Goal: Task Accomplishment & Management: Use online tool/utility

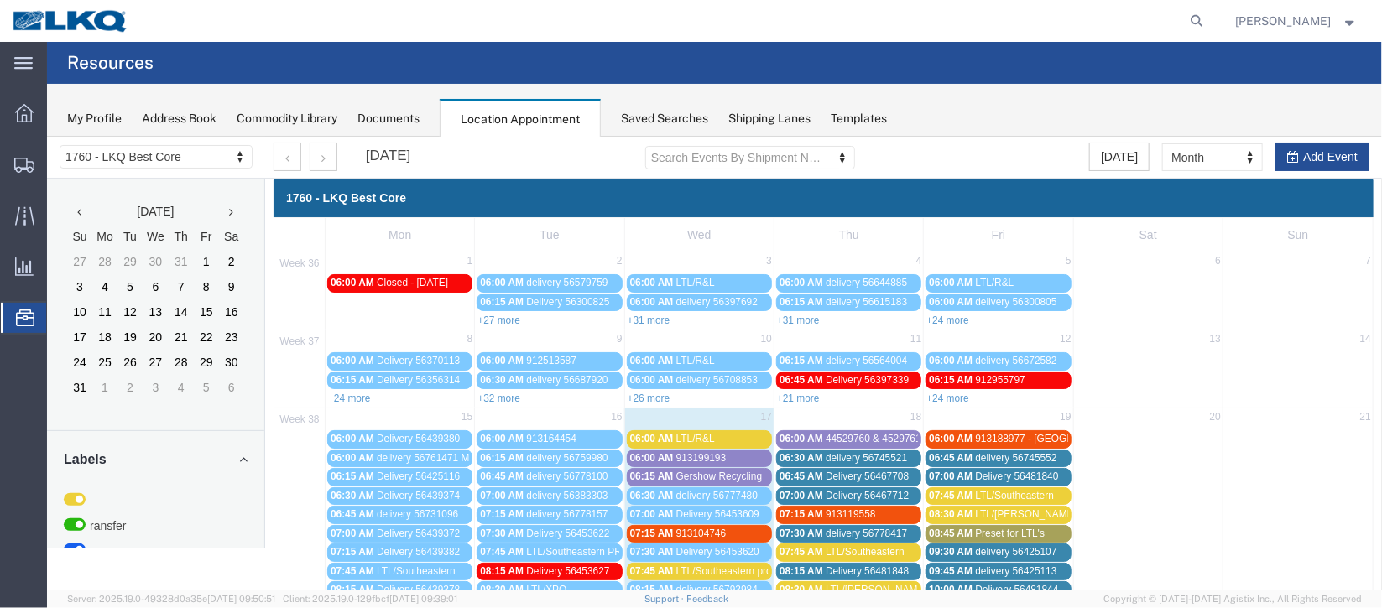
scroll to position [251, 0]
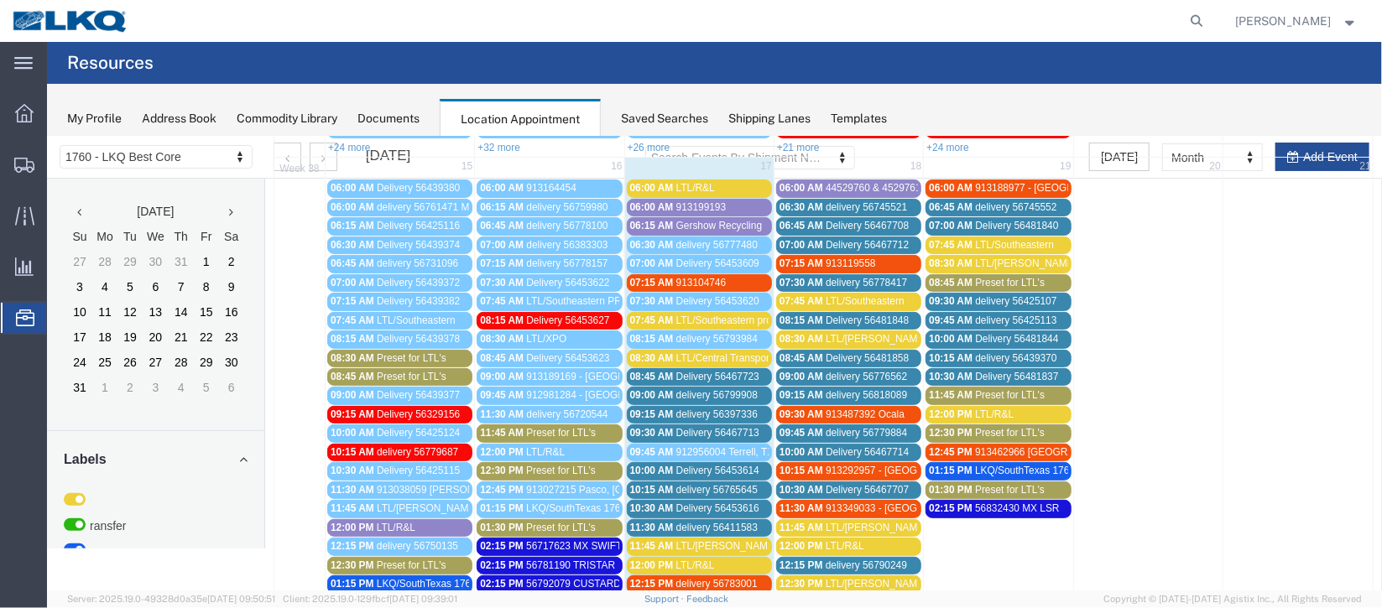
click at [702, 222] on span "Gershow Recycling" at bounding box center [719, 225] width 86 height 12
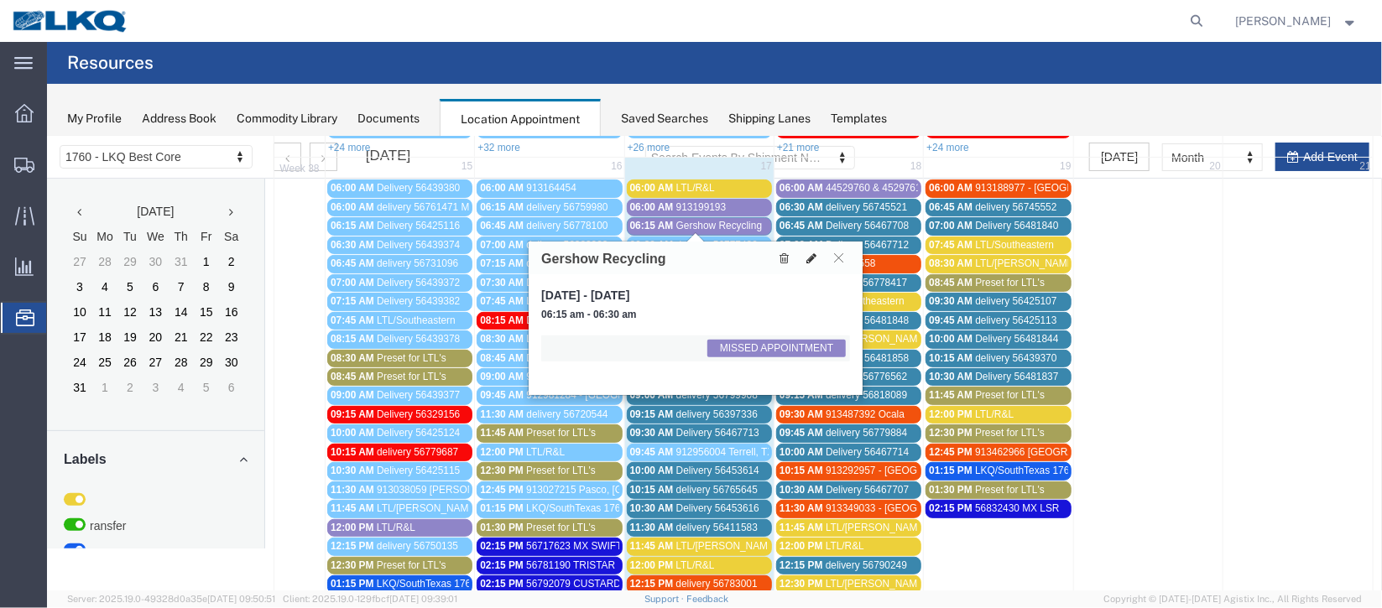
click at [812, 257] on icon at bounding box center [811, 258] width 10 height 12
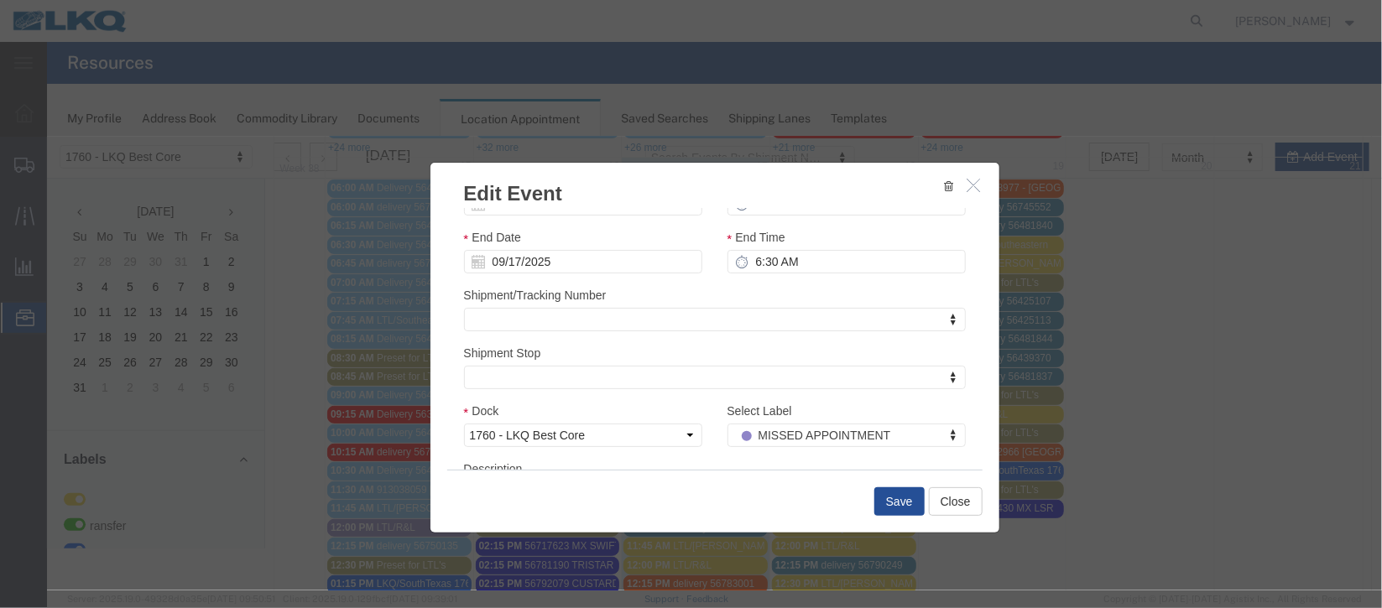
scroll to position [206, 0]
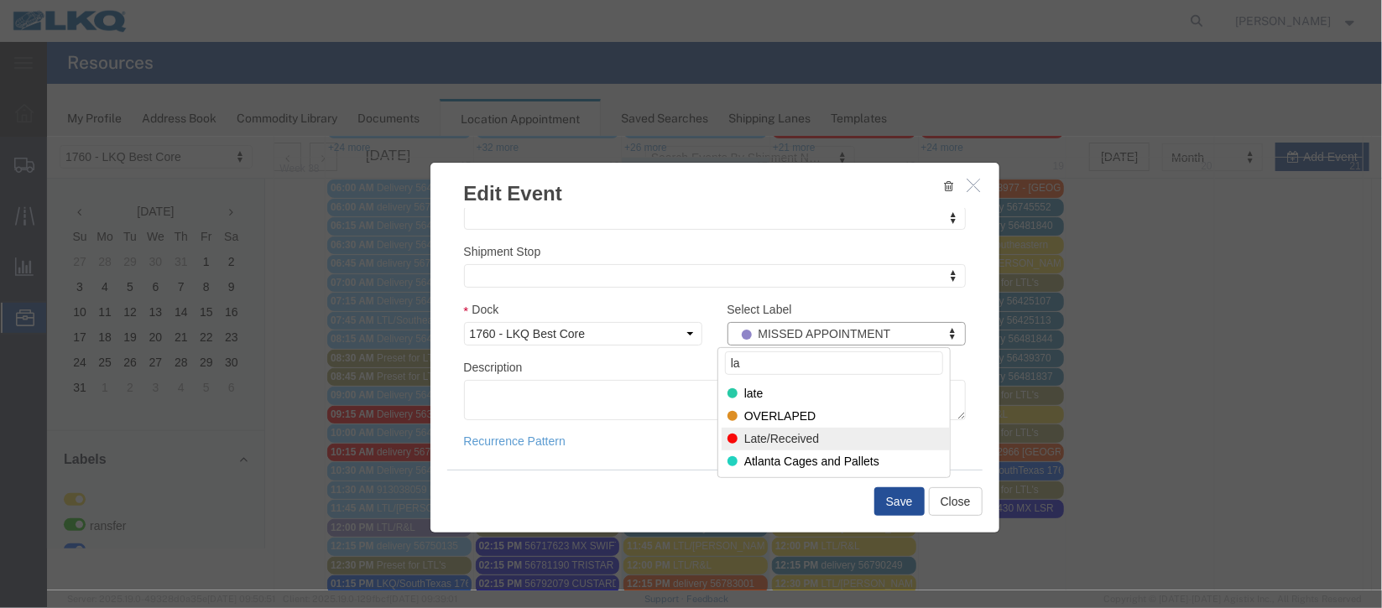
type input "la"
select select "160"
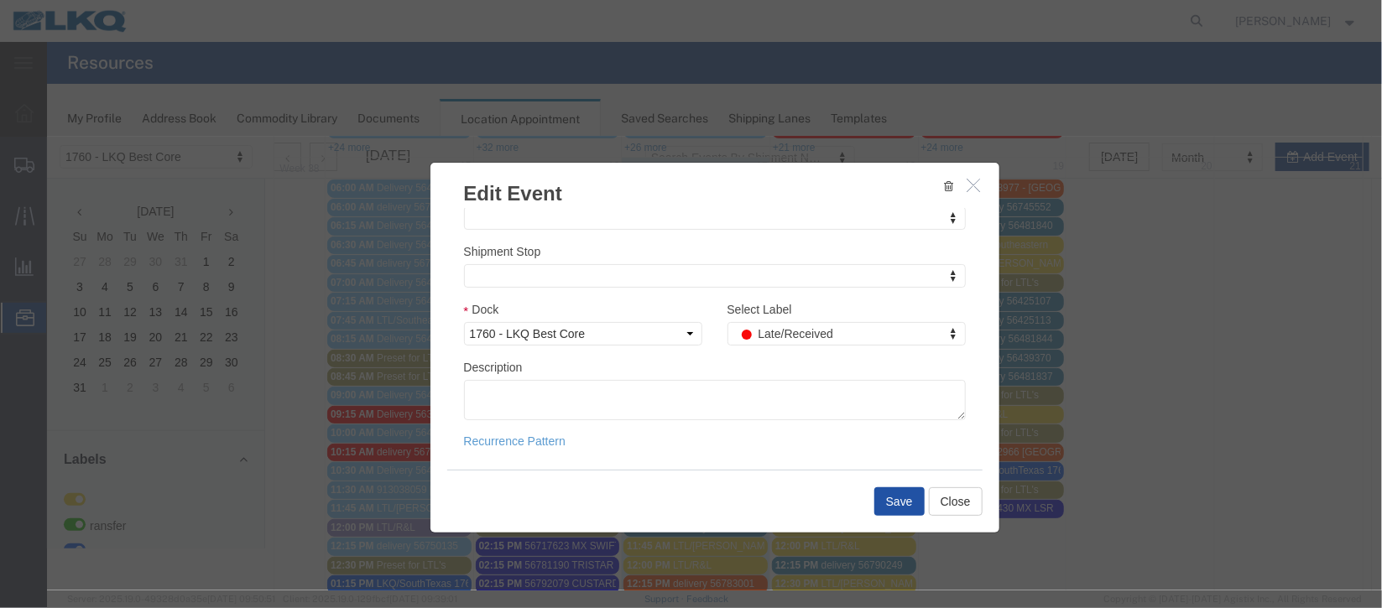
click at [905, 498] on button "Save" at bounding box center [899, 501] width 50 height 29
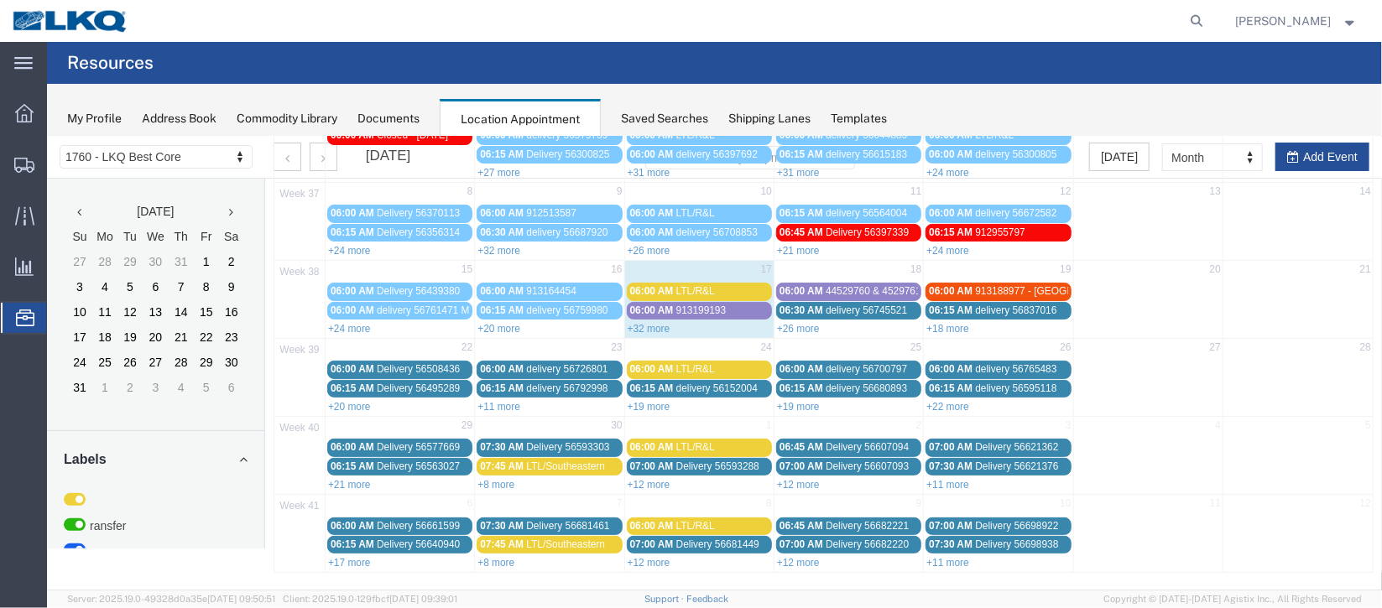
scroll to position [0, 0]
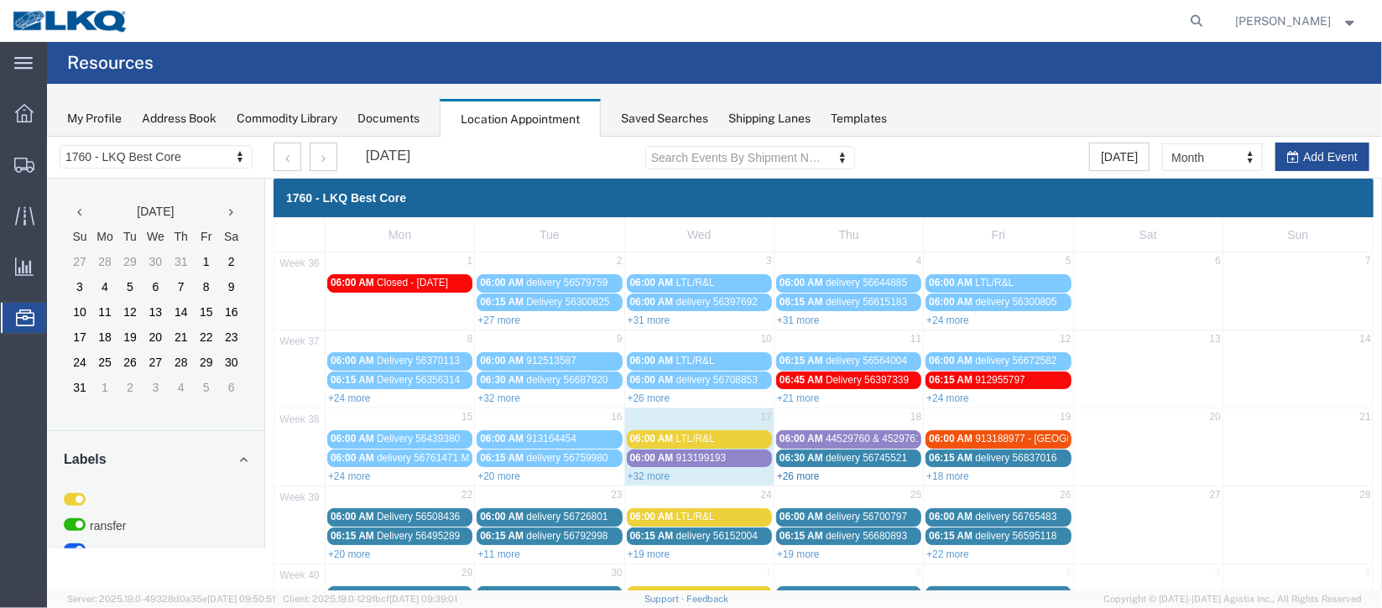
click at [793, 470] on link "+26 more" at bounding box center [797, 476] width 43 height 12
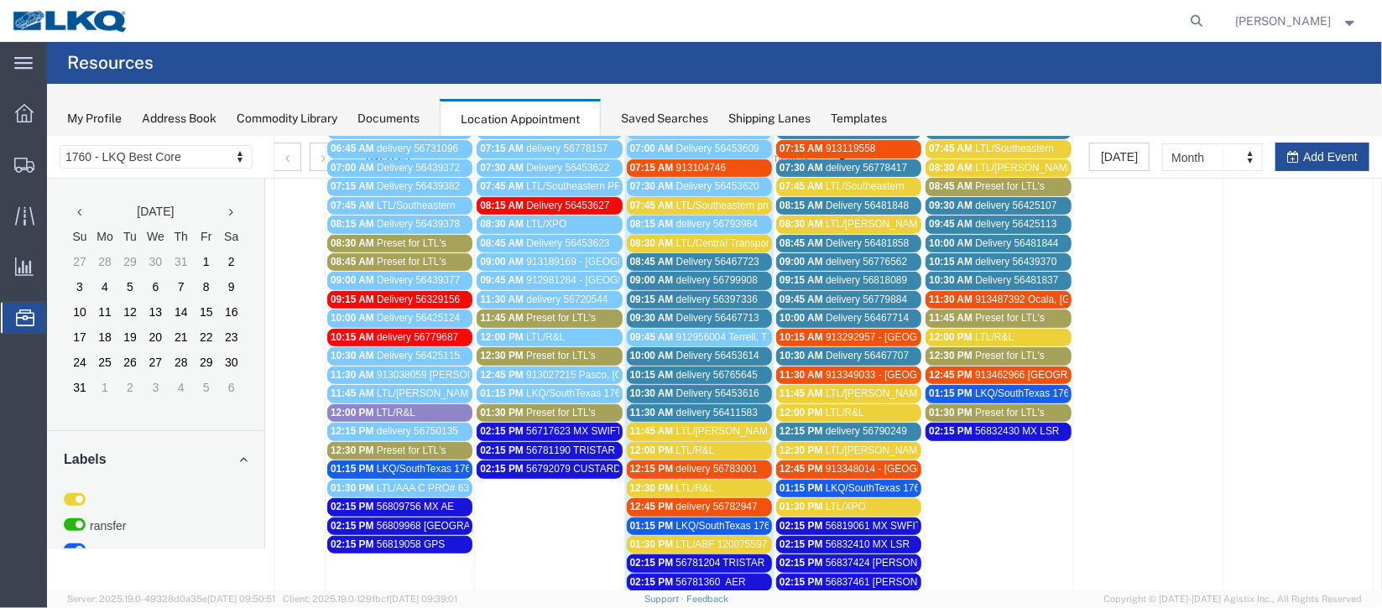
scroll to position [377, 0]
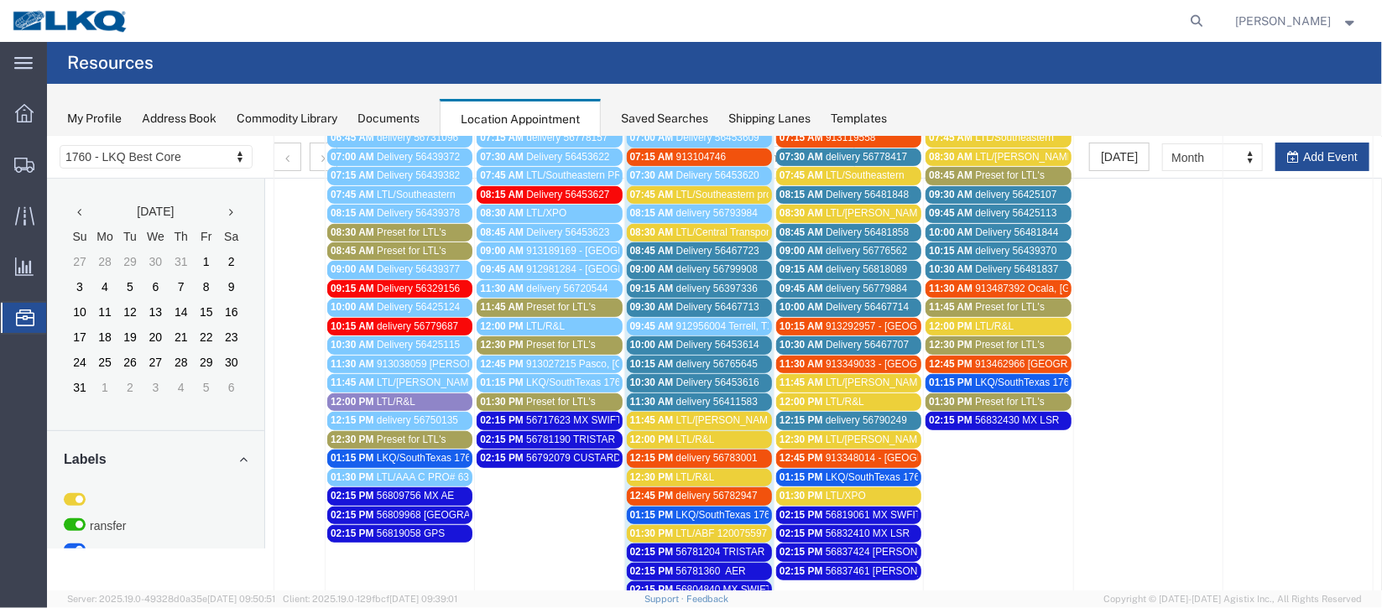
click at [717, 150] on span "913104746" at bounding box center [701, 156] width 50 height 12
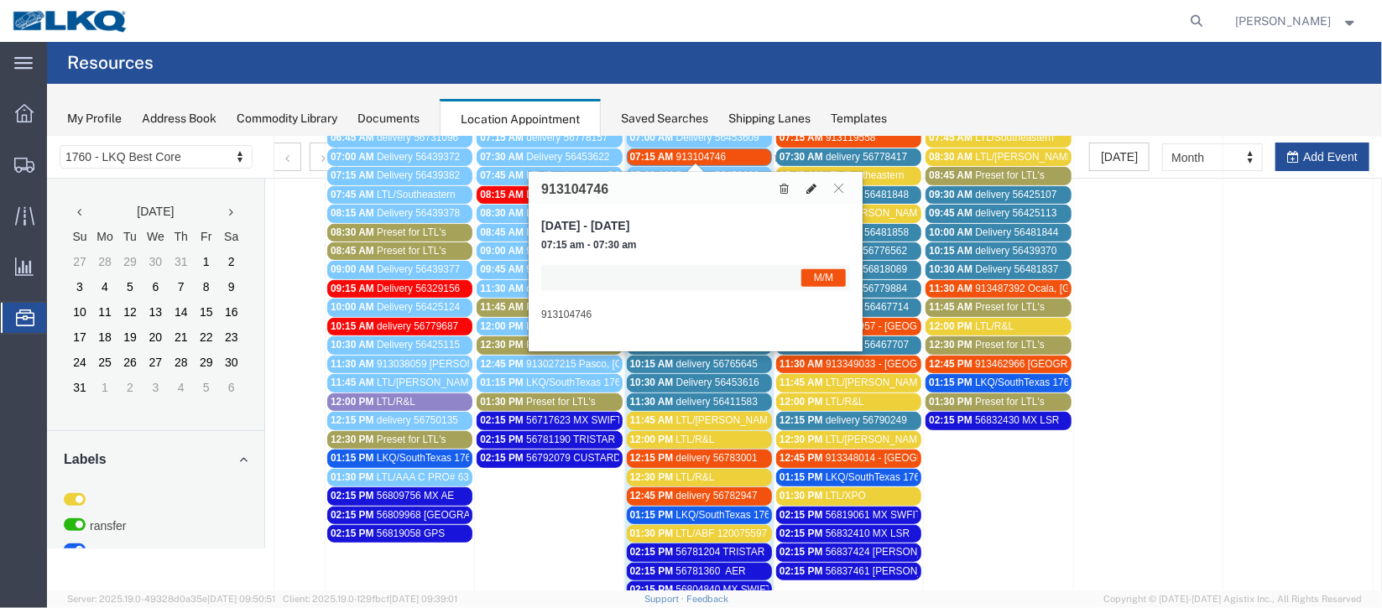
click at [806, 189] on icon at bounding box center [811, 188] width 10 height 12
select select "1"
select select "24"
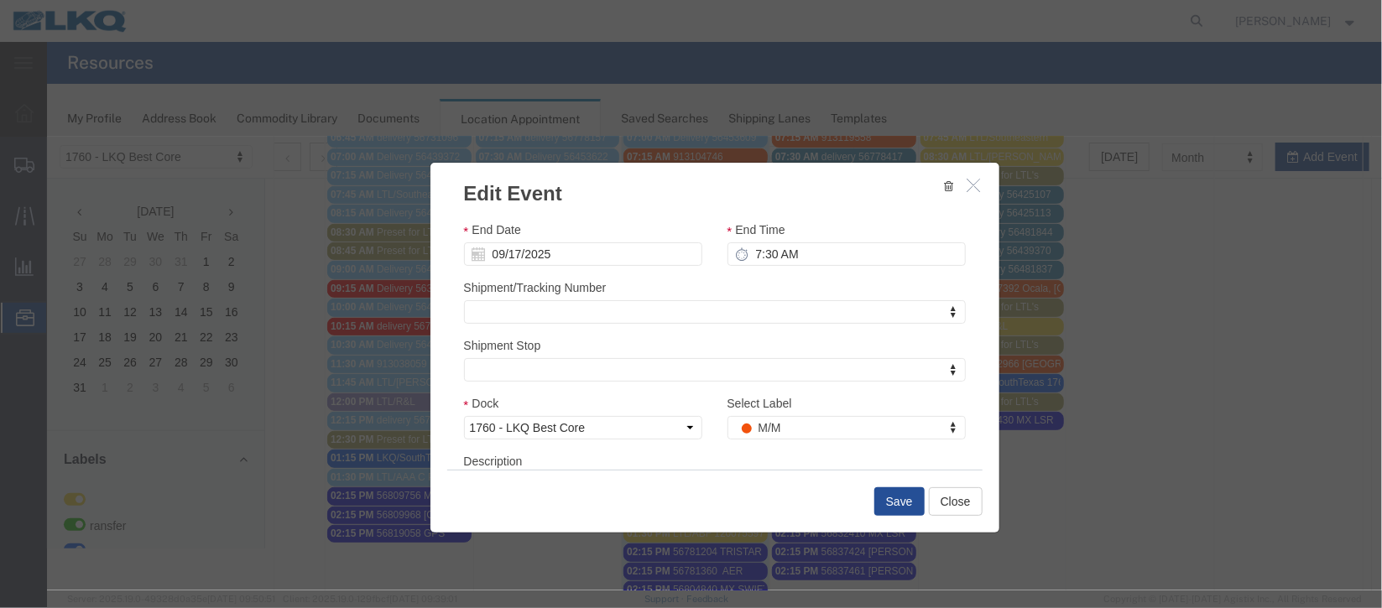
scroll to position [206, 0]
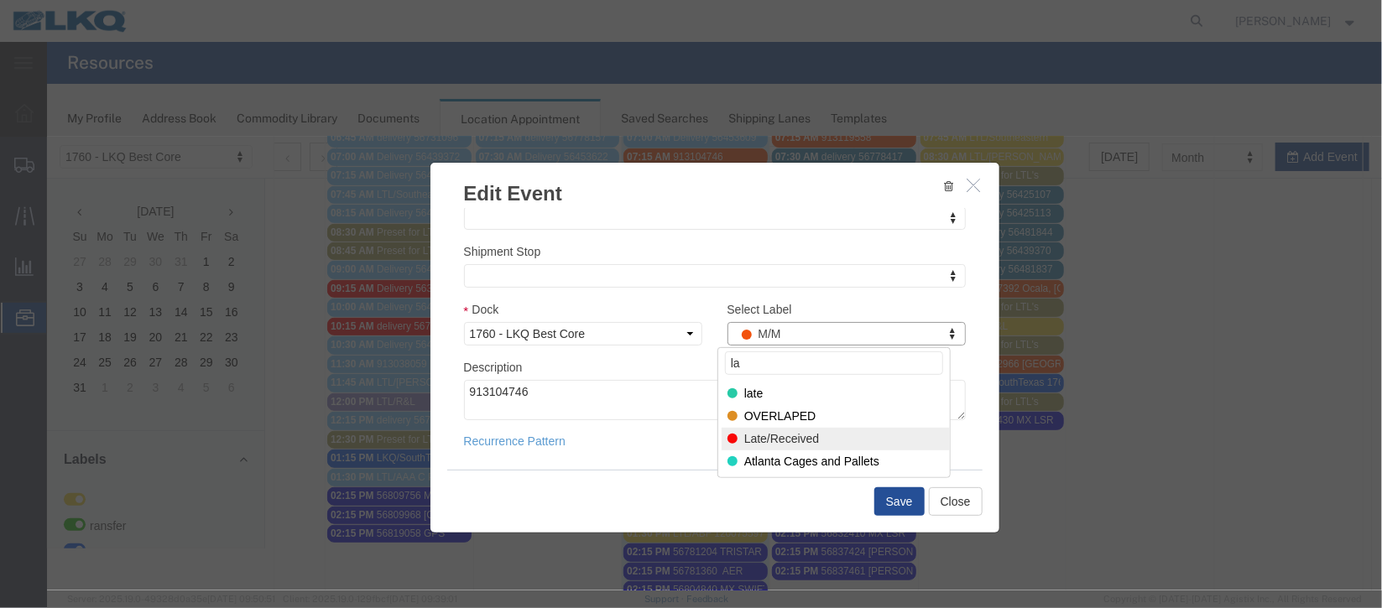
type input "la"
select select "160"
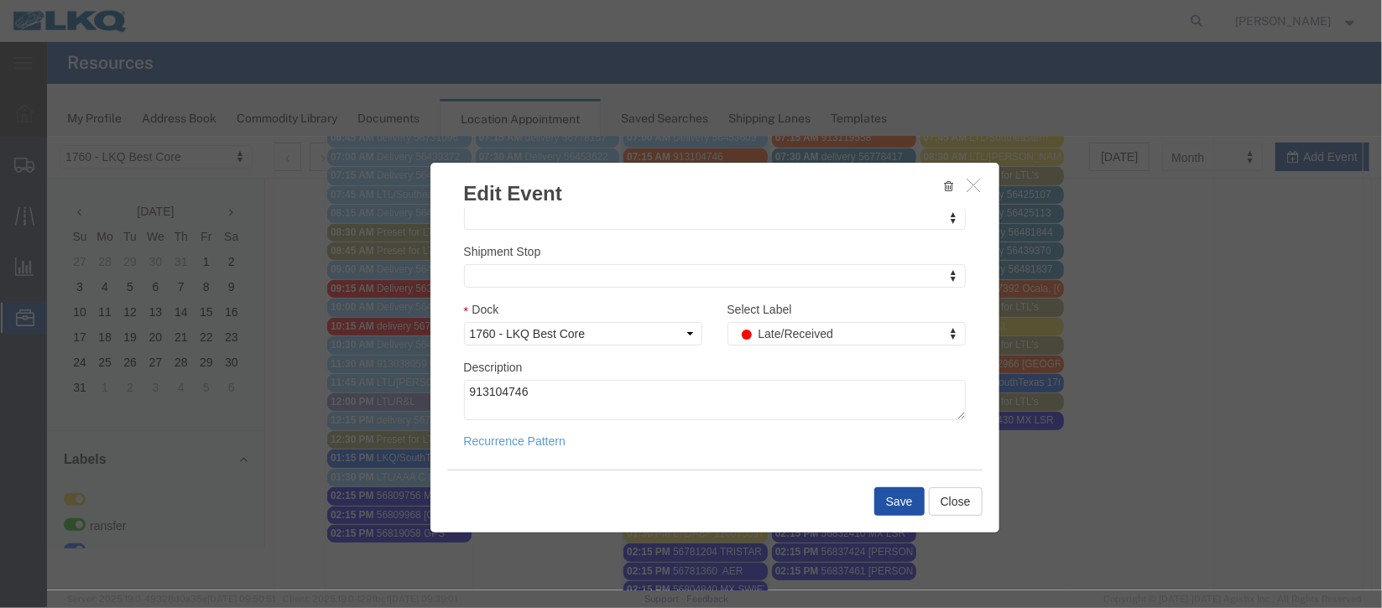
click at [895, 491] on button "Save" at bounding box center [899, 501] width 50 height 29
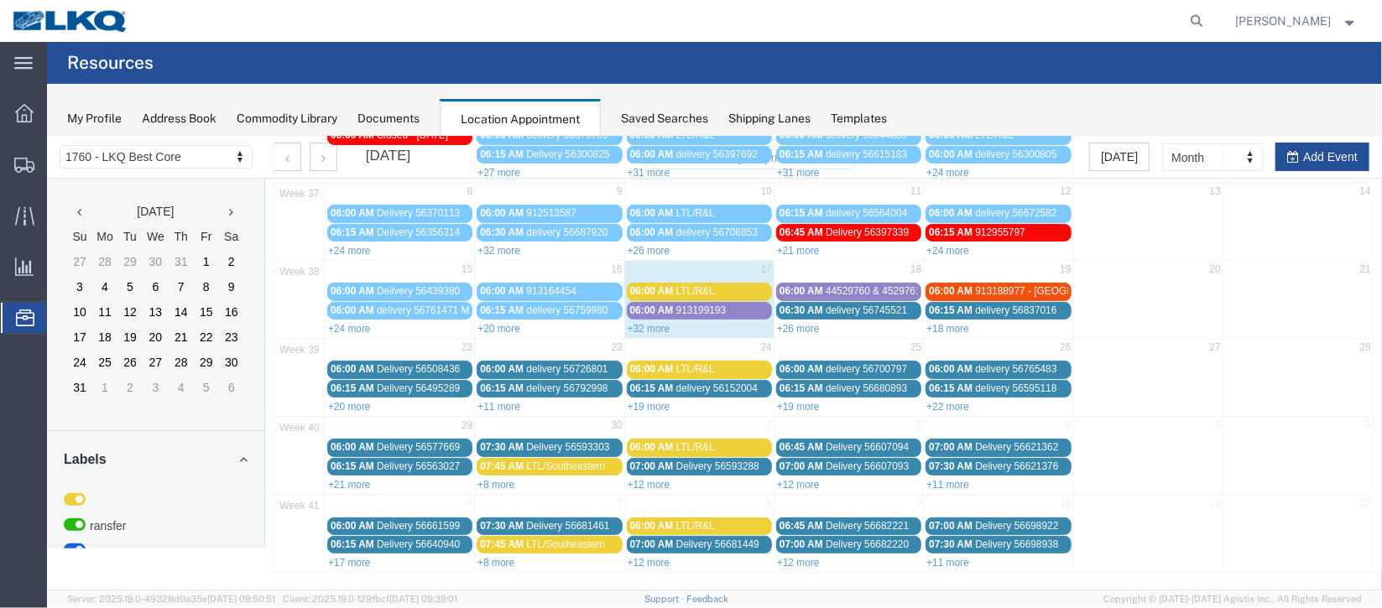
scroll to position [0, 0]
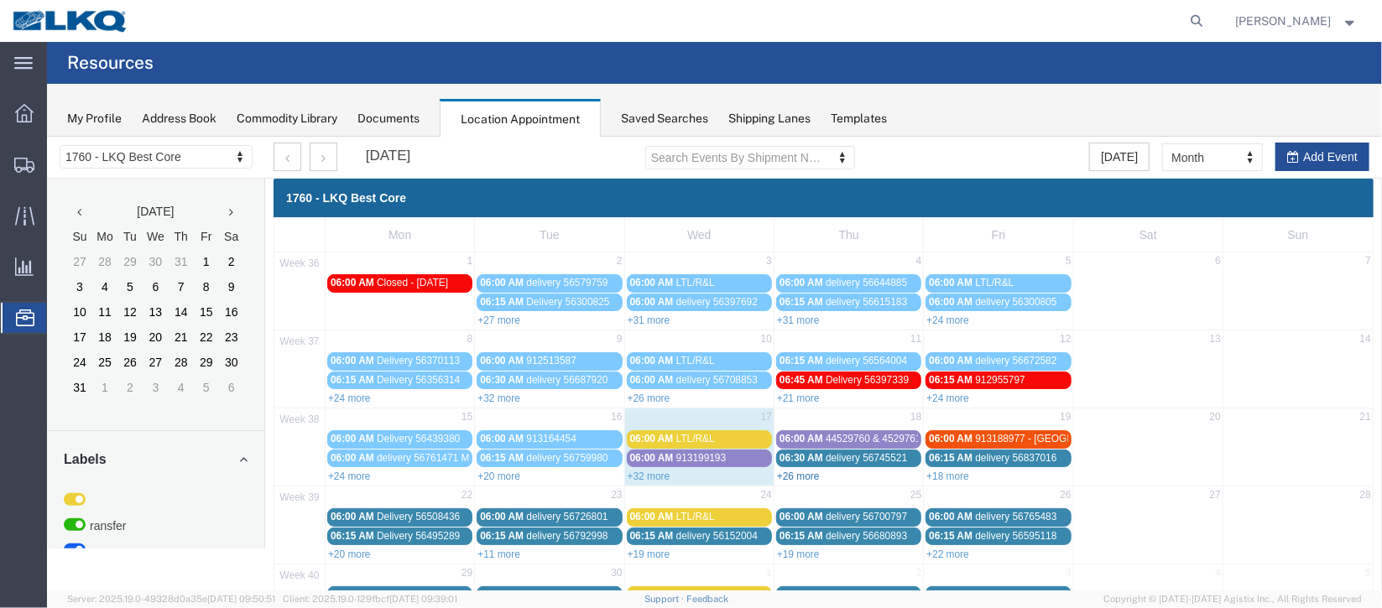
click at [790, 474] on link "+26 more" at bounding box center [797, 476] width 43 height 12
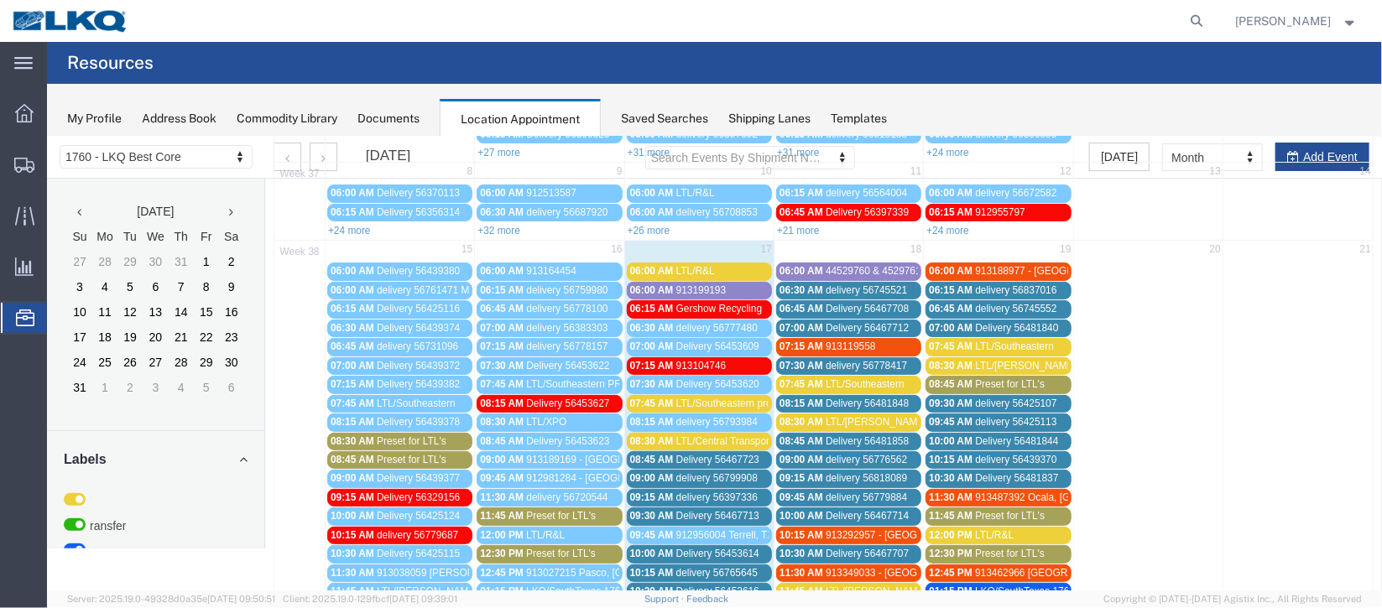
scroll to position [377, 0]
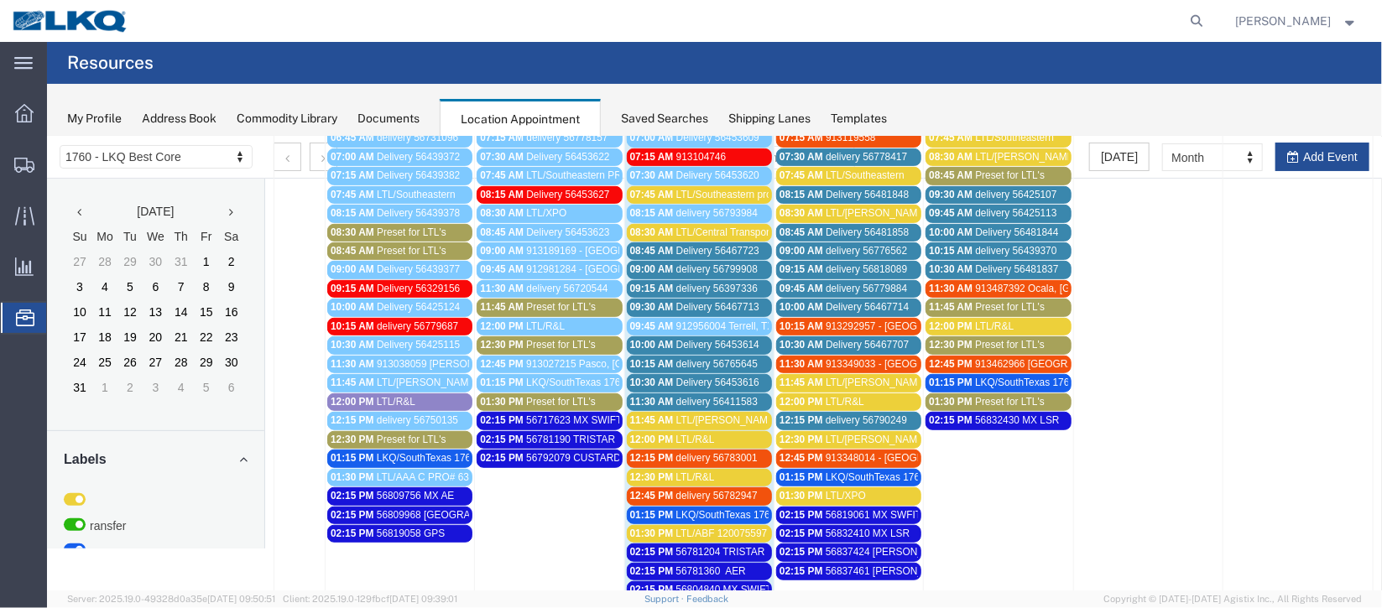
click at [702, 263] on span "delivery 56799908" at bounding box center [716, 269] width 81 height 12
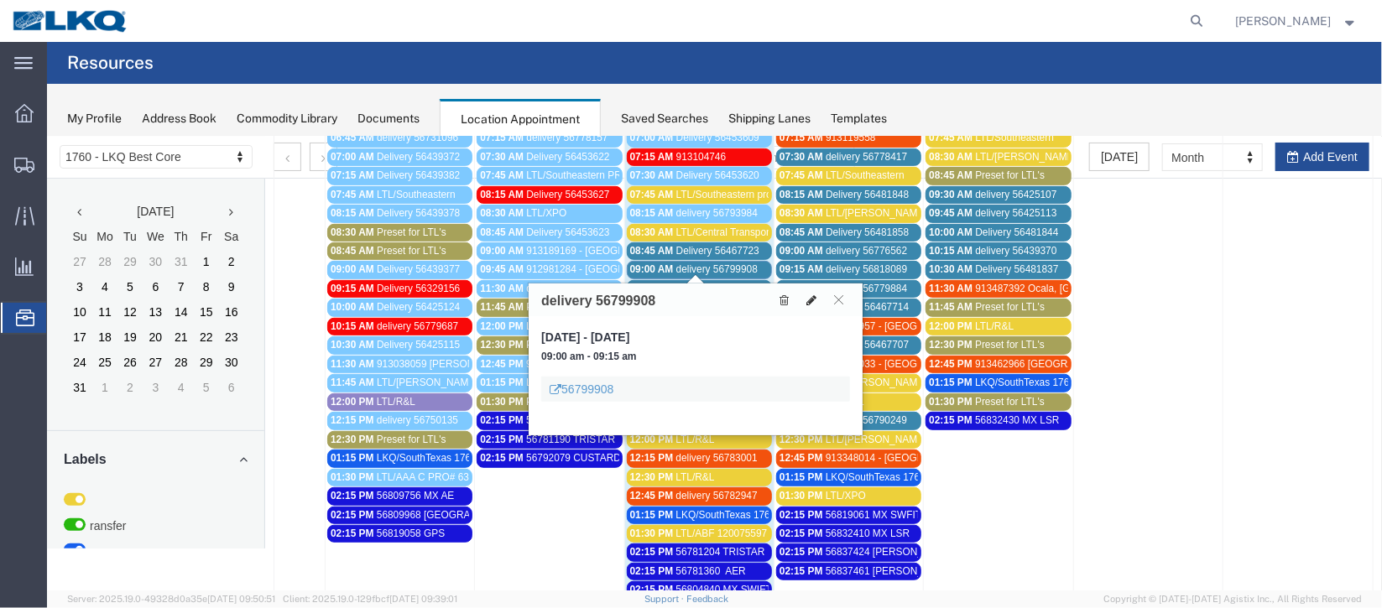
click at [808, 298] on icon at bounding box center [811, 300] width 10 height 12
select select "1"
select select
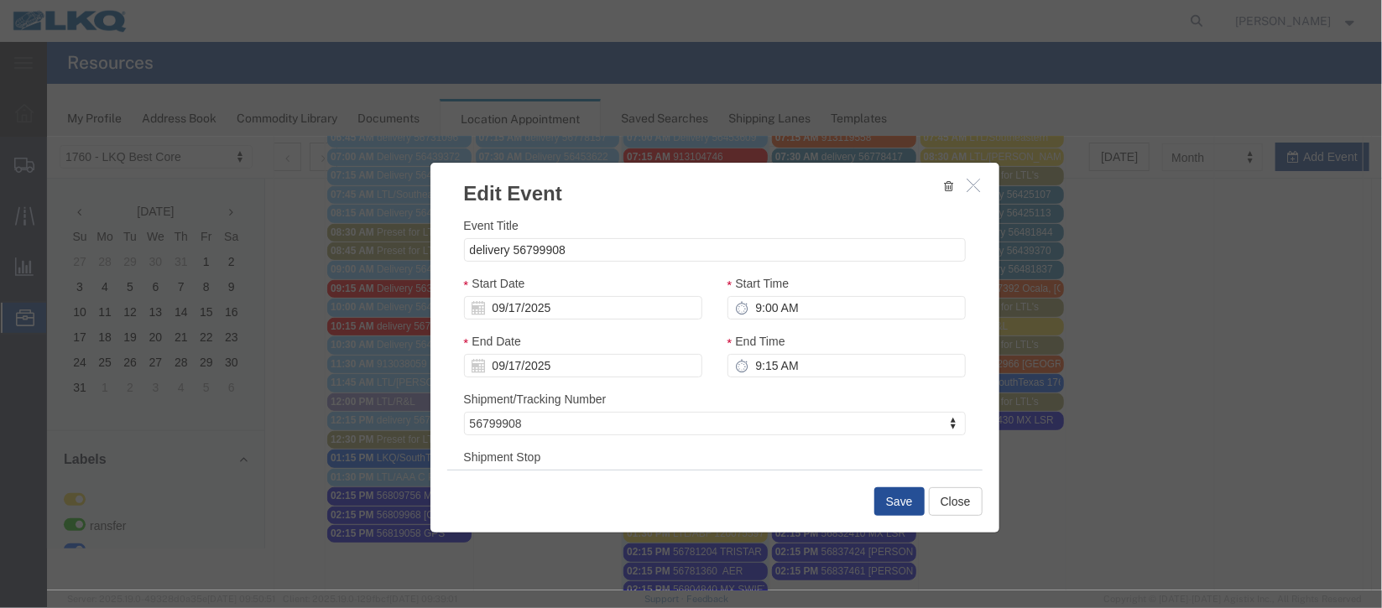
select select
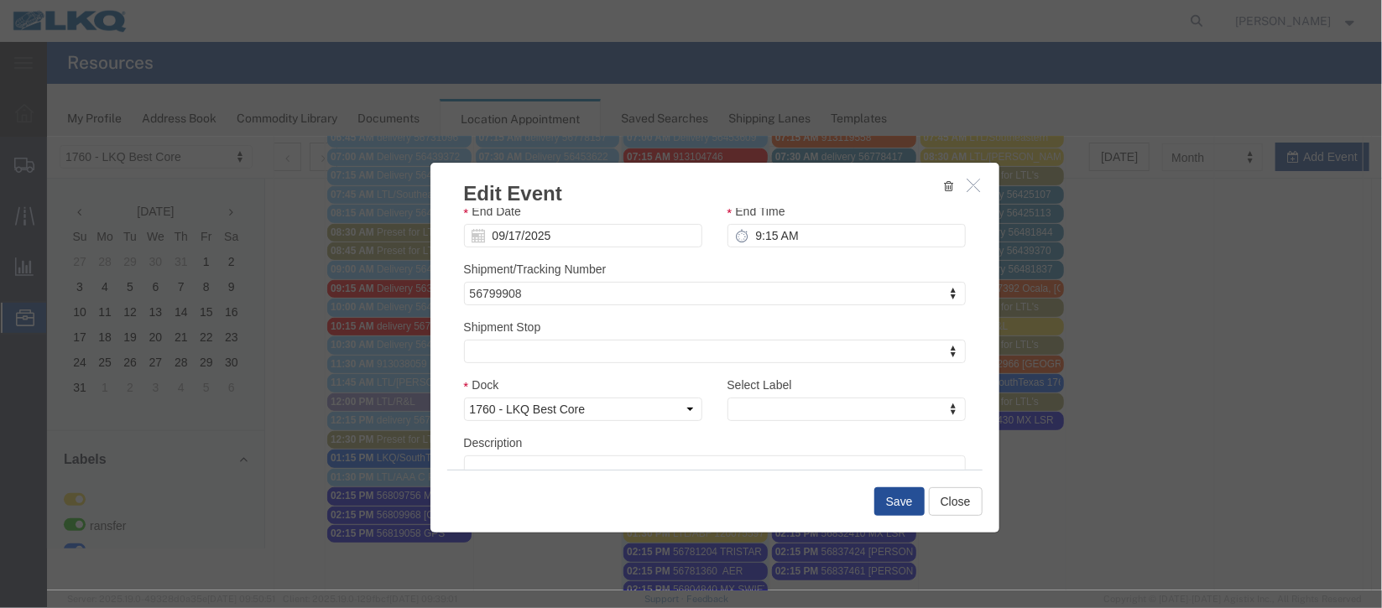
scroll to position [214, 0]
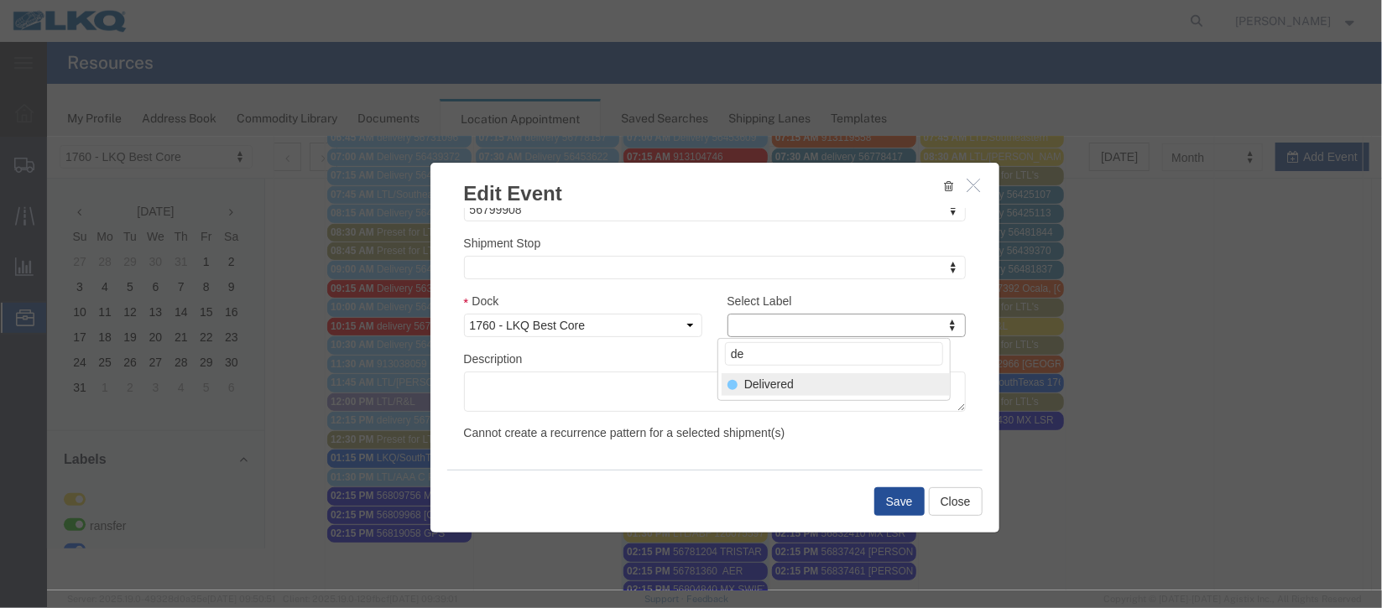
type input "de"
select select "40"
click at [885, 491] on button "Save" at bounding box center [899, 501] width 50 height 29
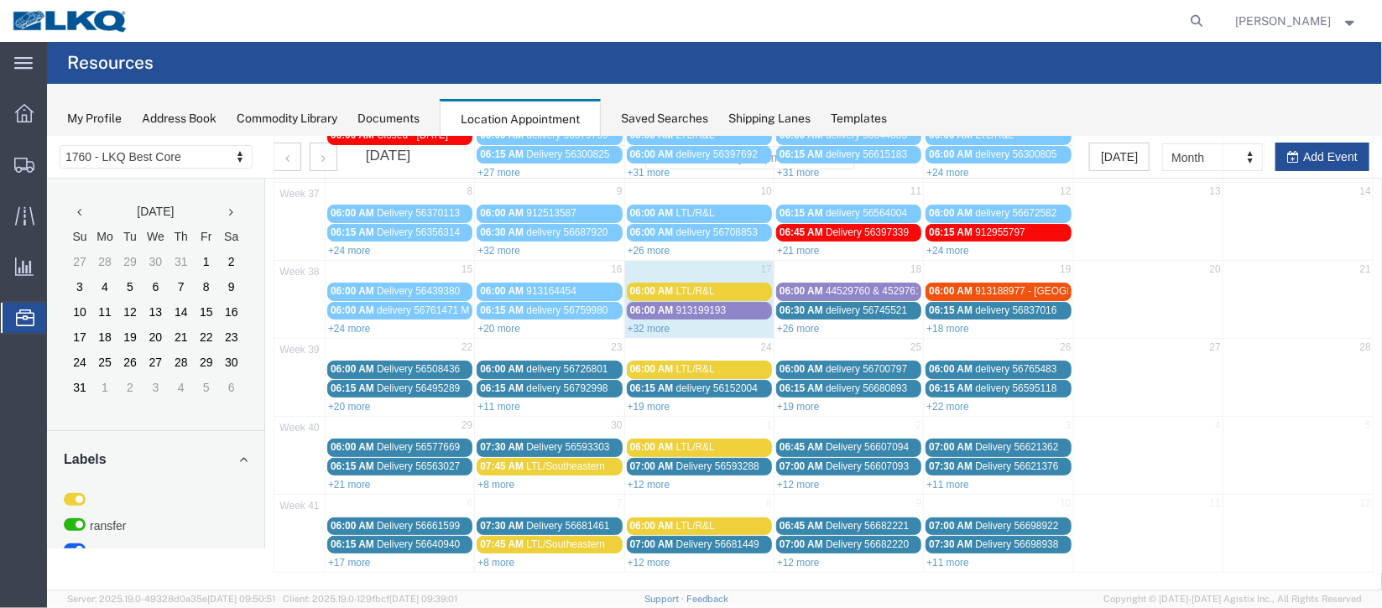
scroll to position [0, 0]
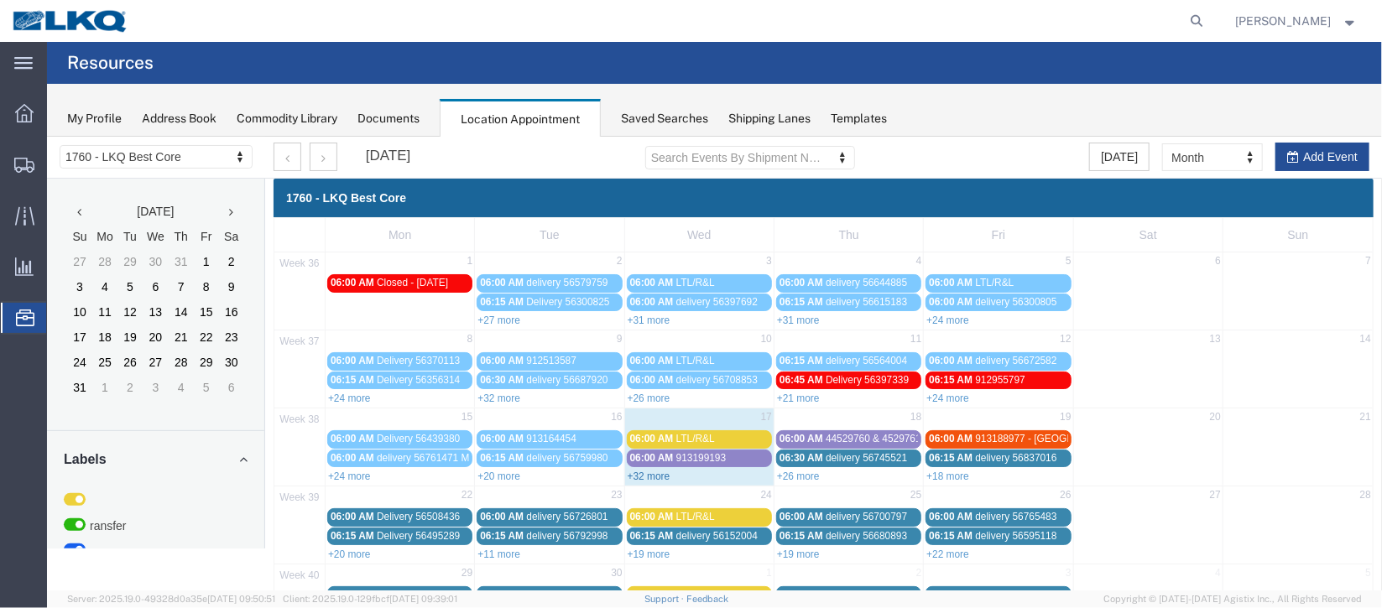
click at [636, 470] on link "+32 more" at bounding box center [648, 476] width 43 height 12
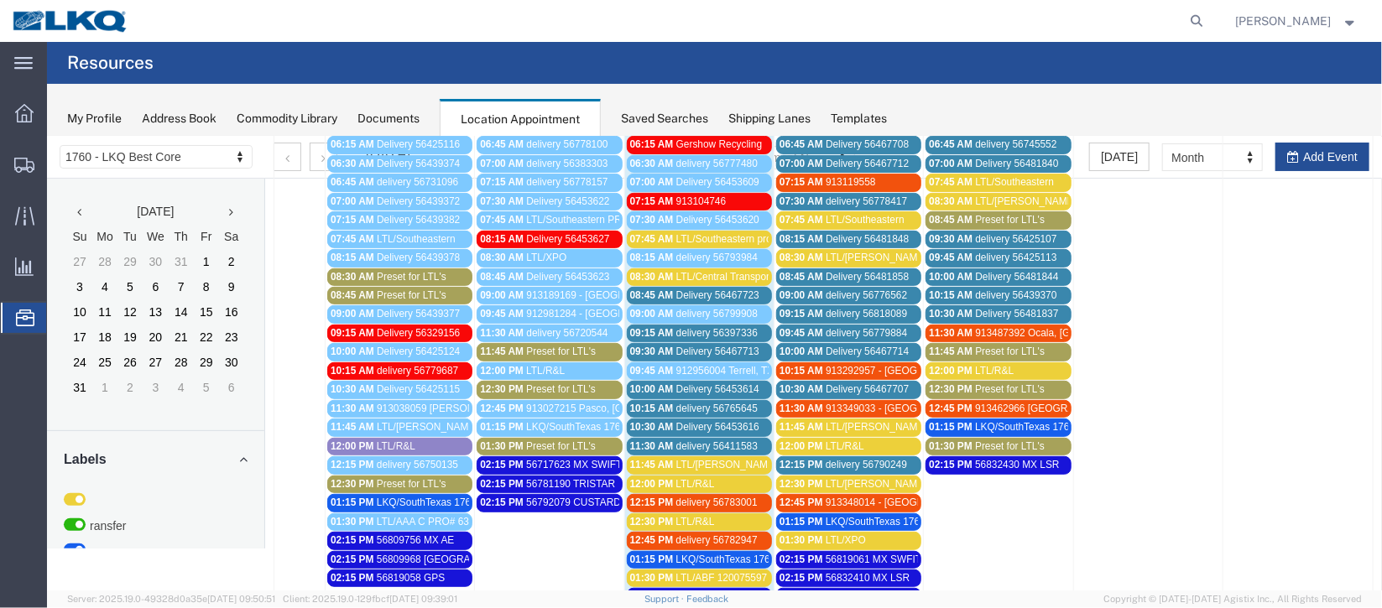
scroll to position [377, 0]
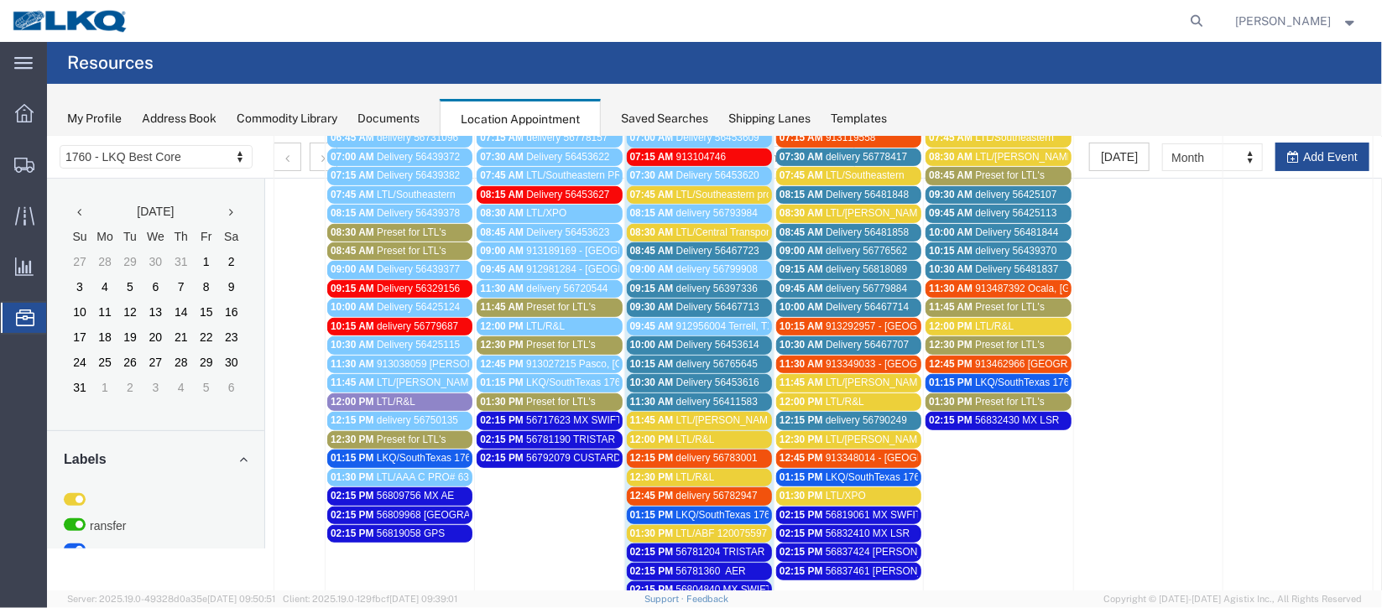
click at [678, 282] on span "delivery 56397336" at bounding box center [716, 288] width 81 height 12
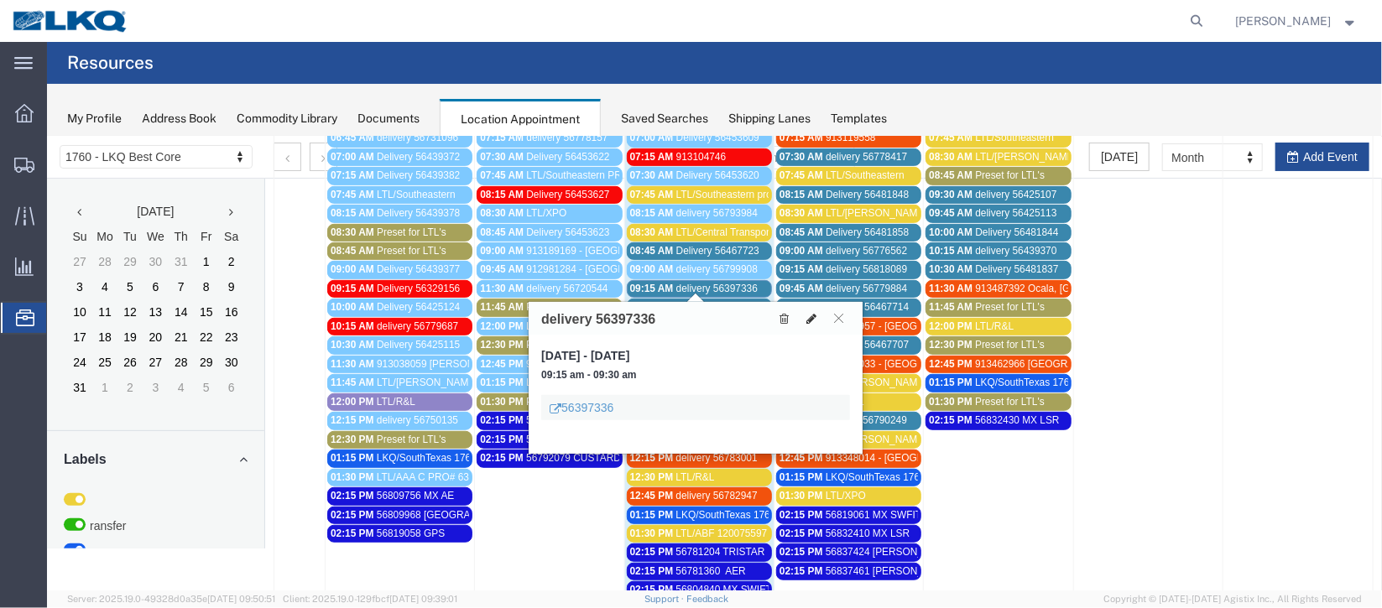
click at [816, 313] on button at bounding box center [810, 318] width 23 height 18
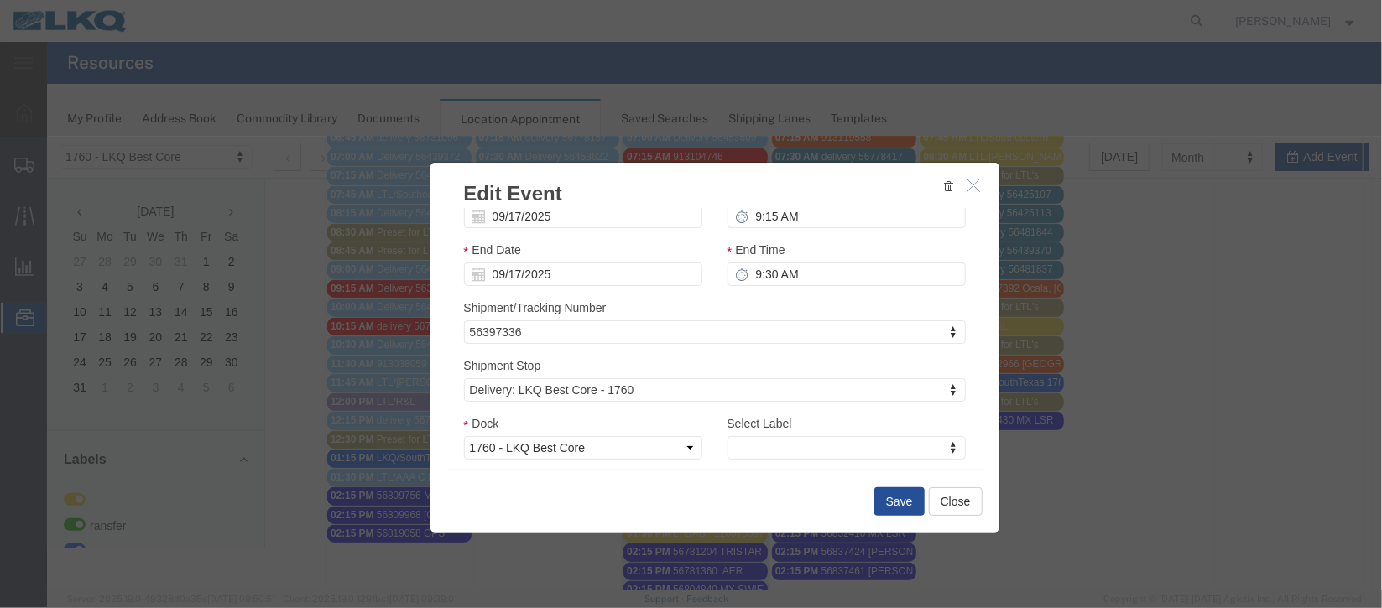
scroll to position [214, 0]
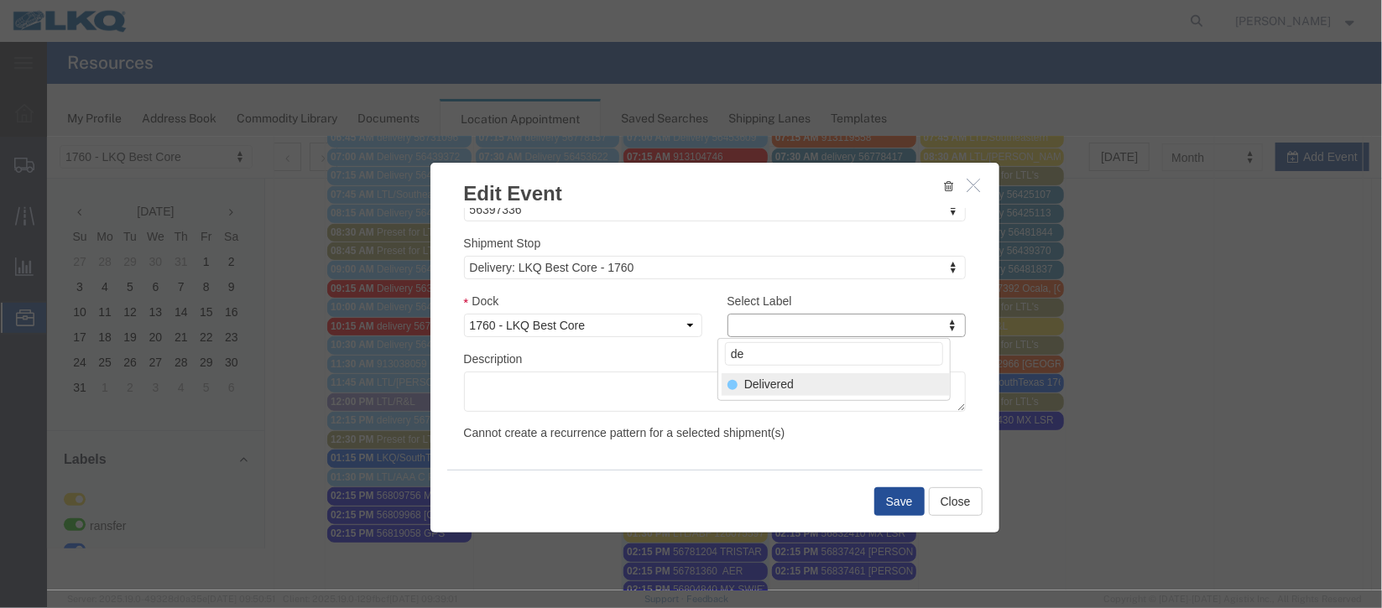
type input "de"
select select "40"
click at [879, 488] on button "Save" at bounding box center [899, 501] width 50 height 29
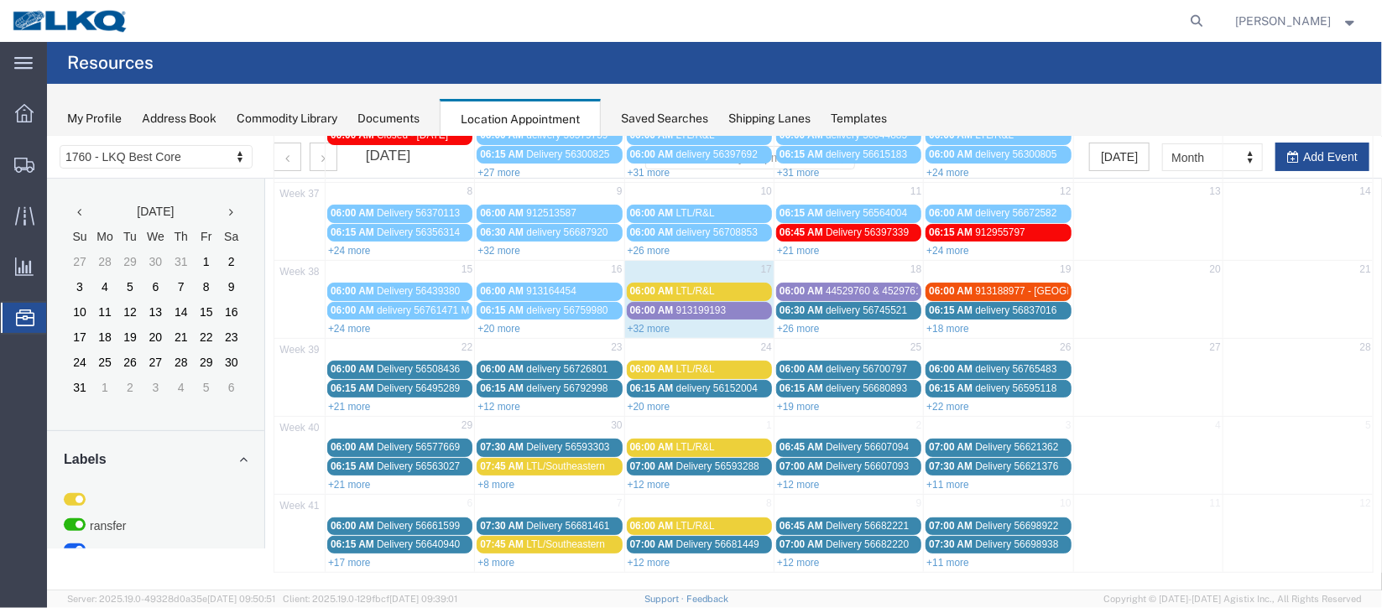
scroll to position [0, 0]
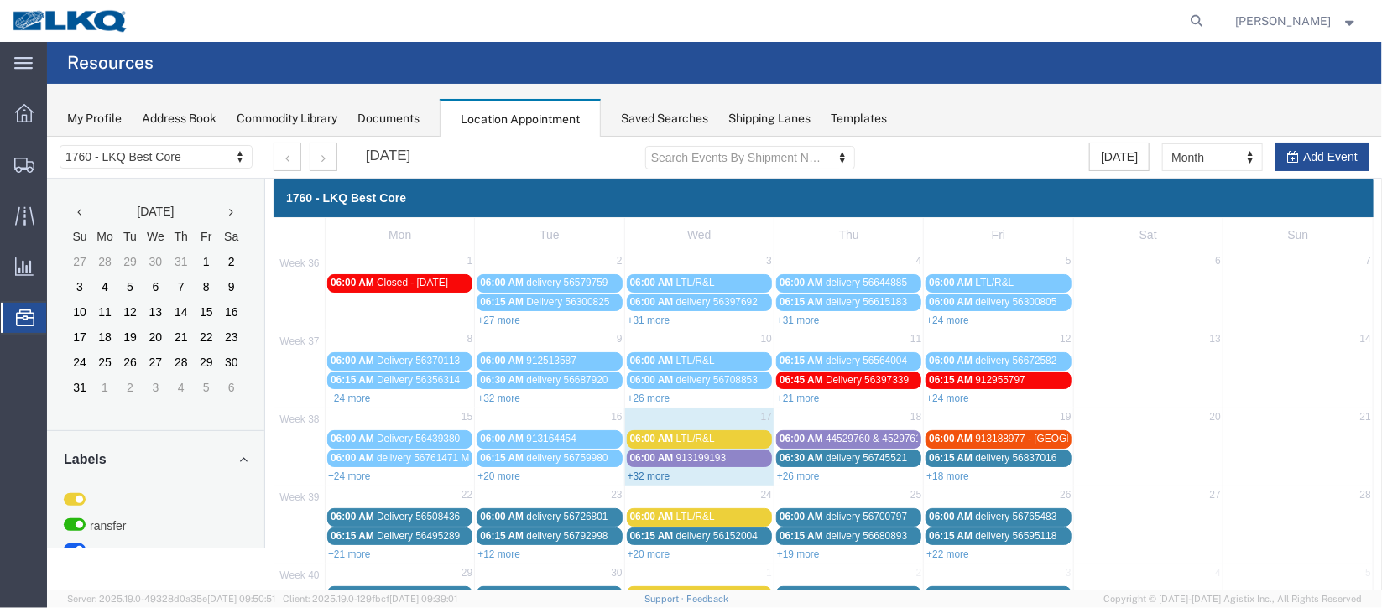
click at [639, 476] on link "+32 more" at bounding box center [648, 476] width 43 height 12
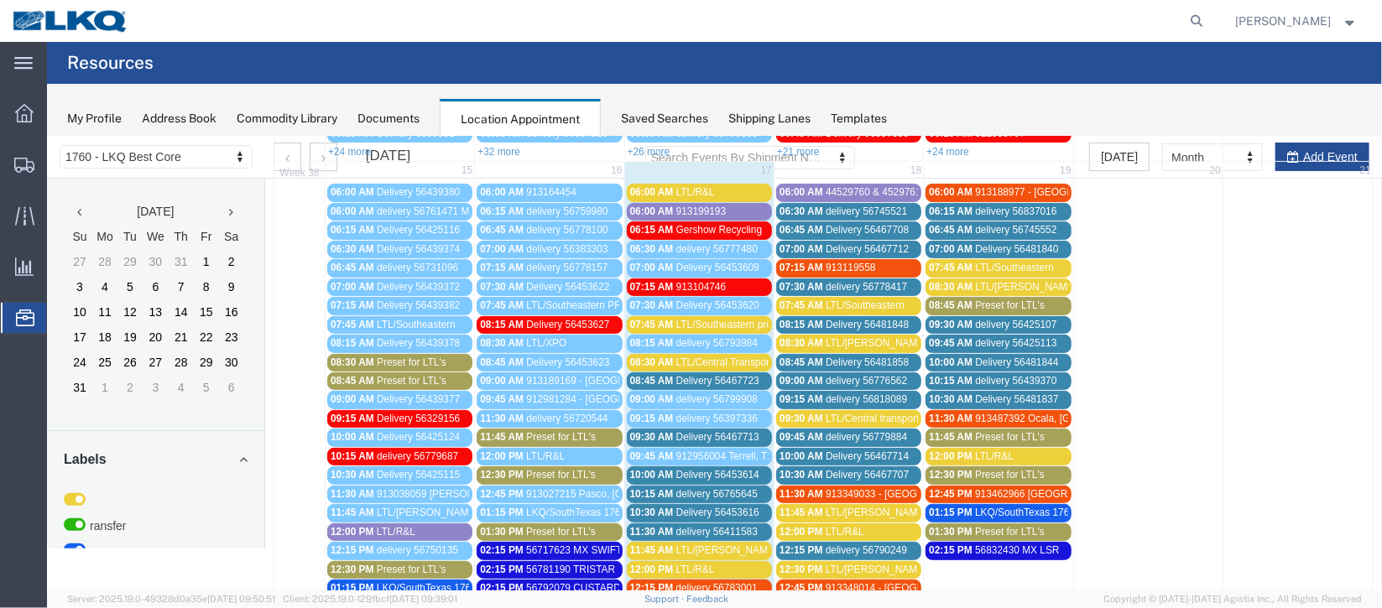
scroll to position [377, 0]
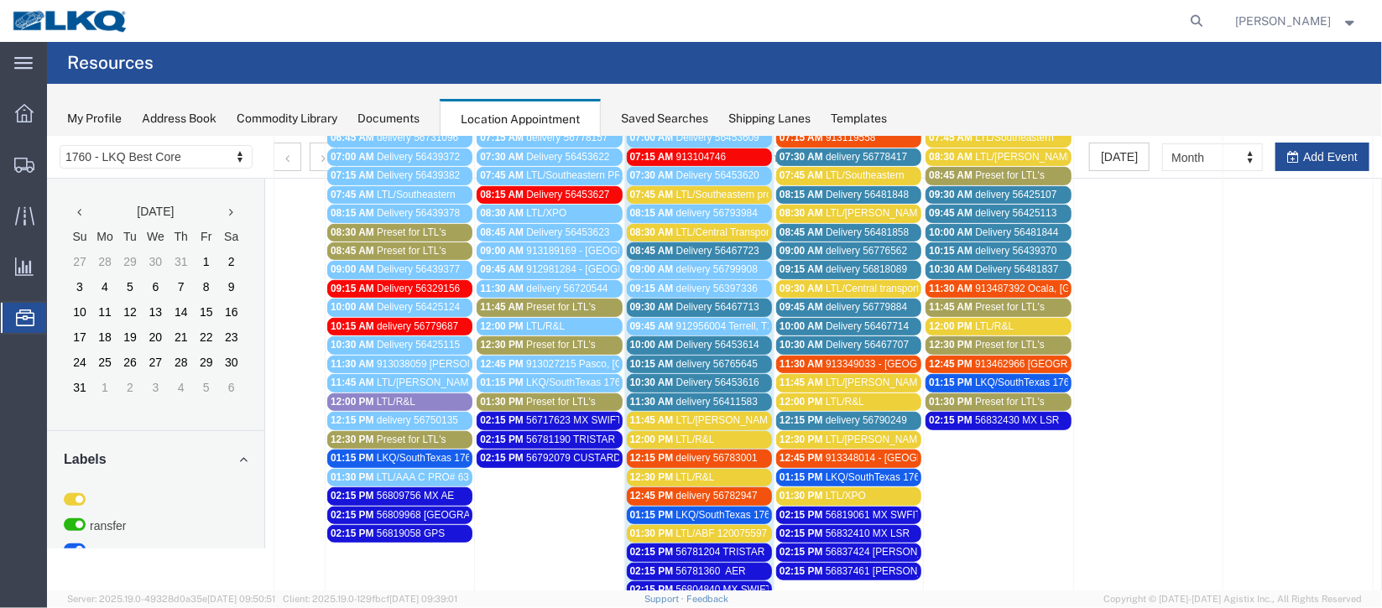
click at [706, 248] on span "Delivery 56467723" at bounding box center [717, 250] width 83 height 12
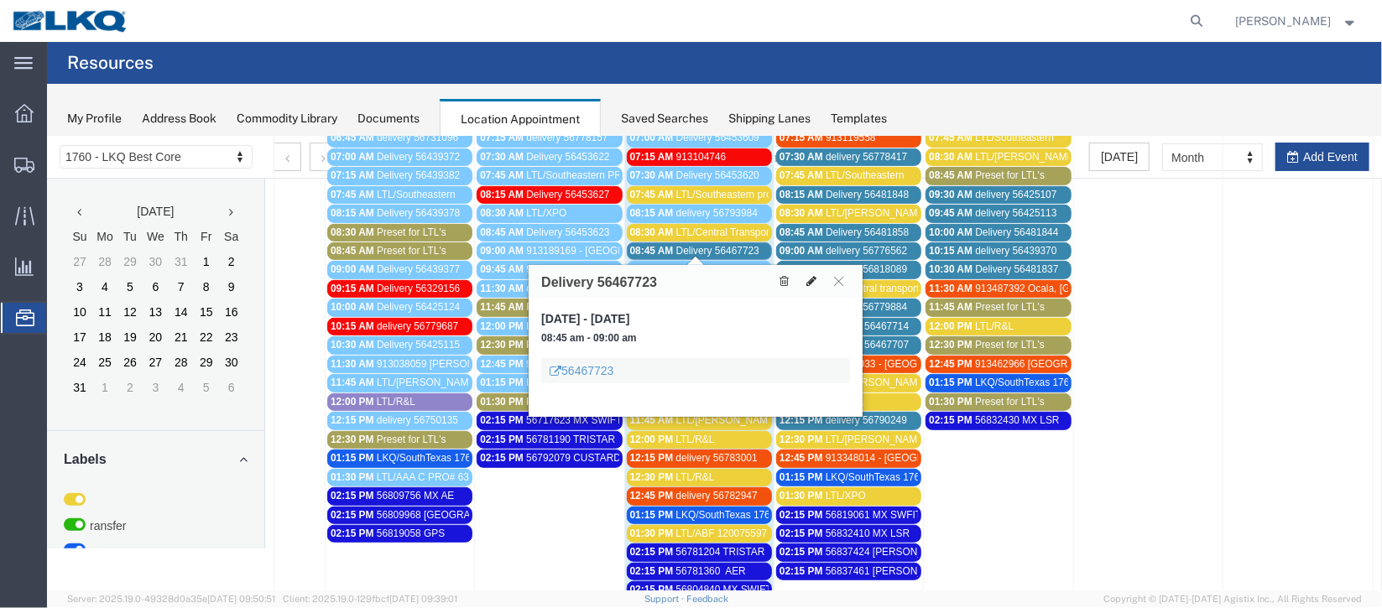
click at [810, 284] on icon at bounding box center [811, 280] width 10 height 12
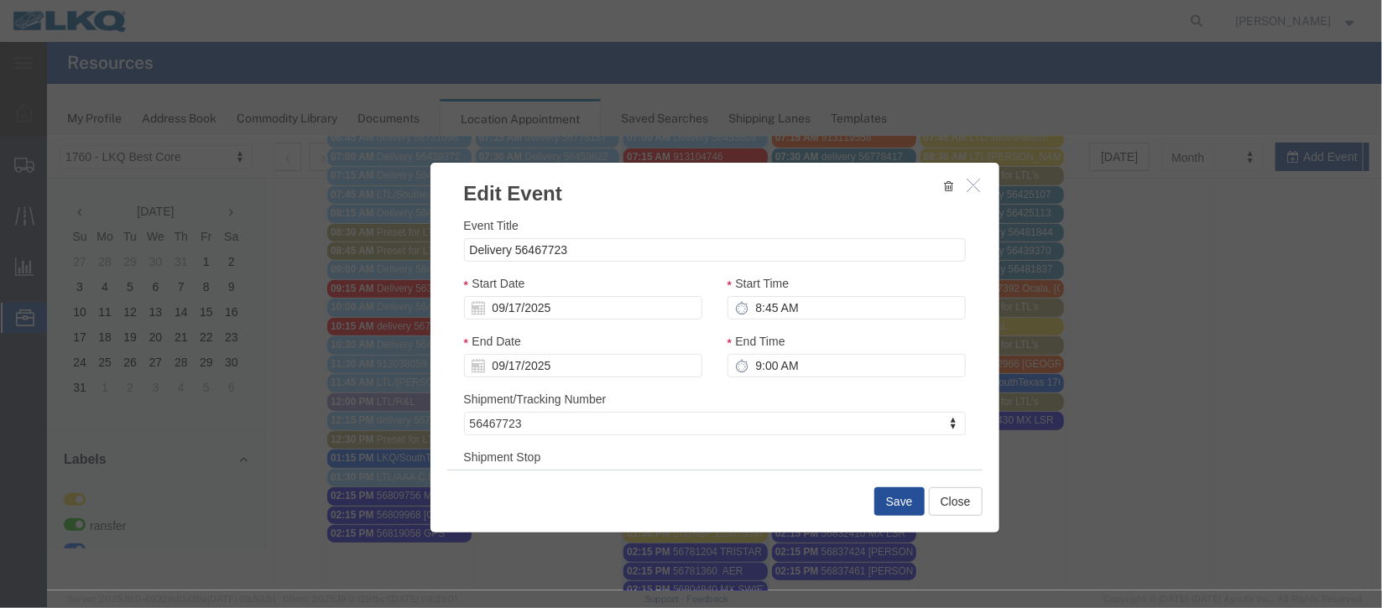
scroll to position [214, 0]
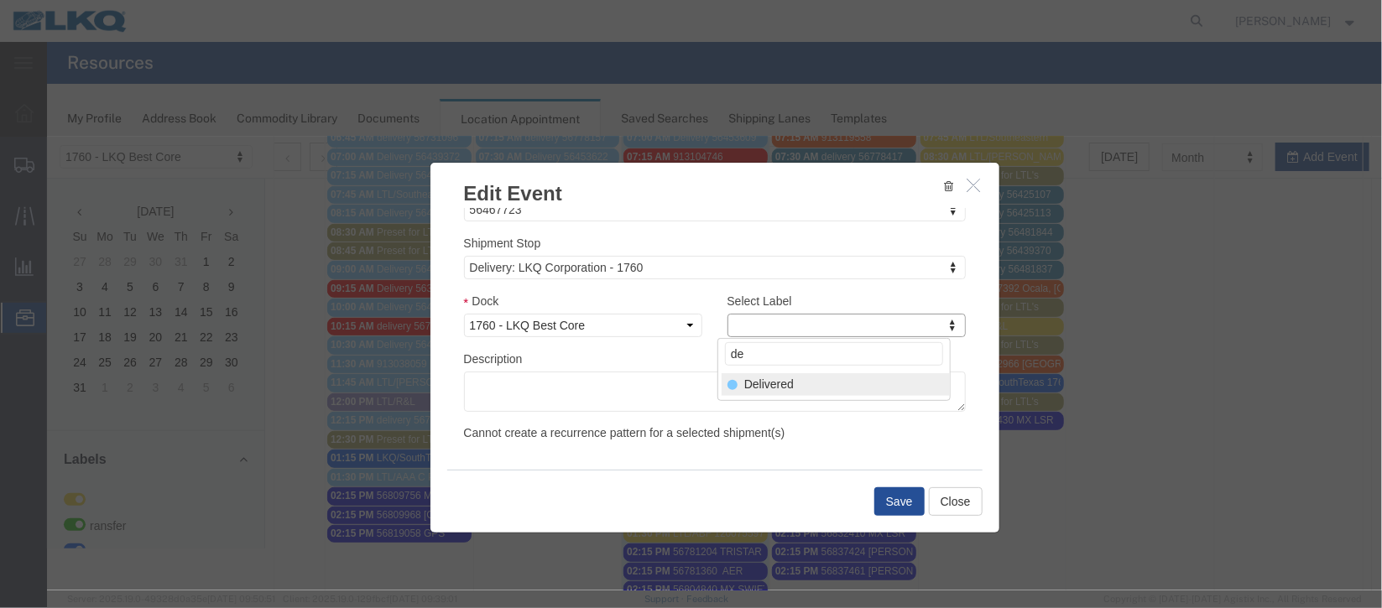
type input "de"
select select "40"
click at [879, 497] on button "Save" at bounding box center [899, 501] width 50 height 29
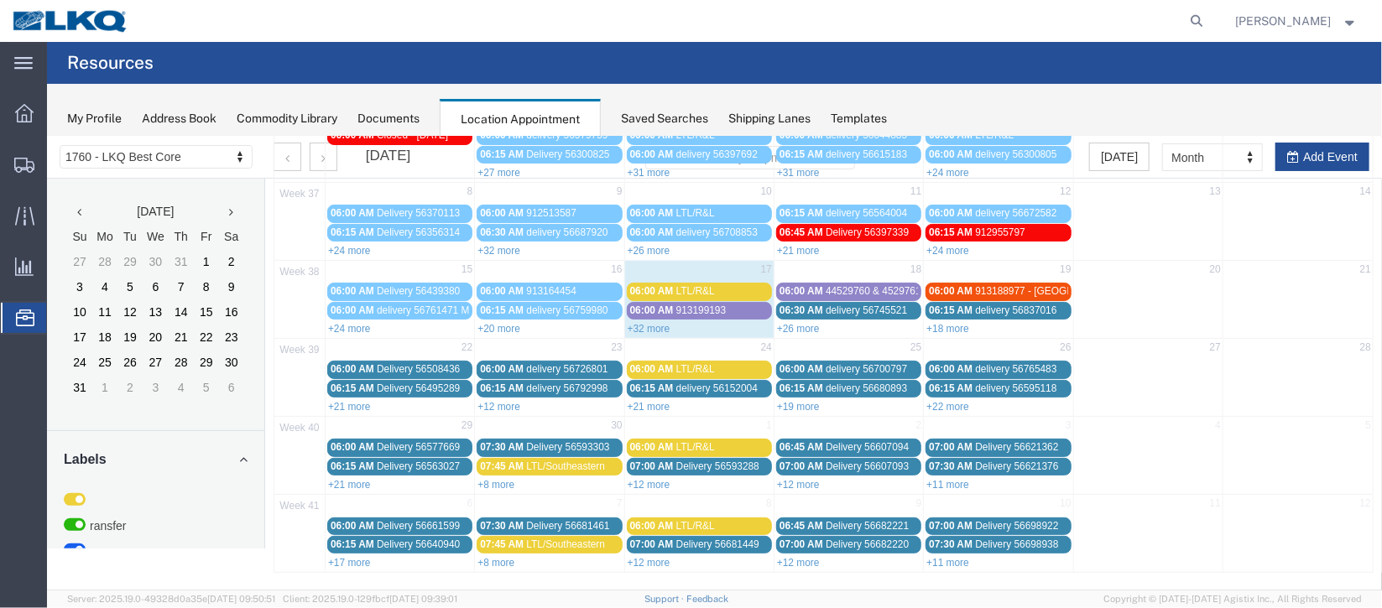
scroll to position [0, 0]
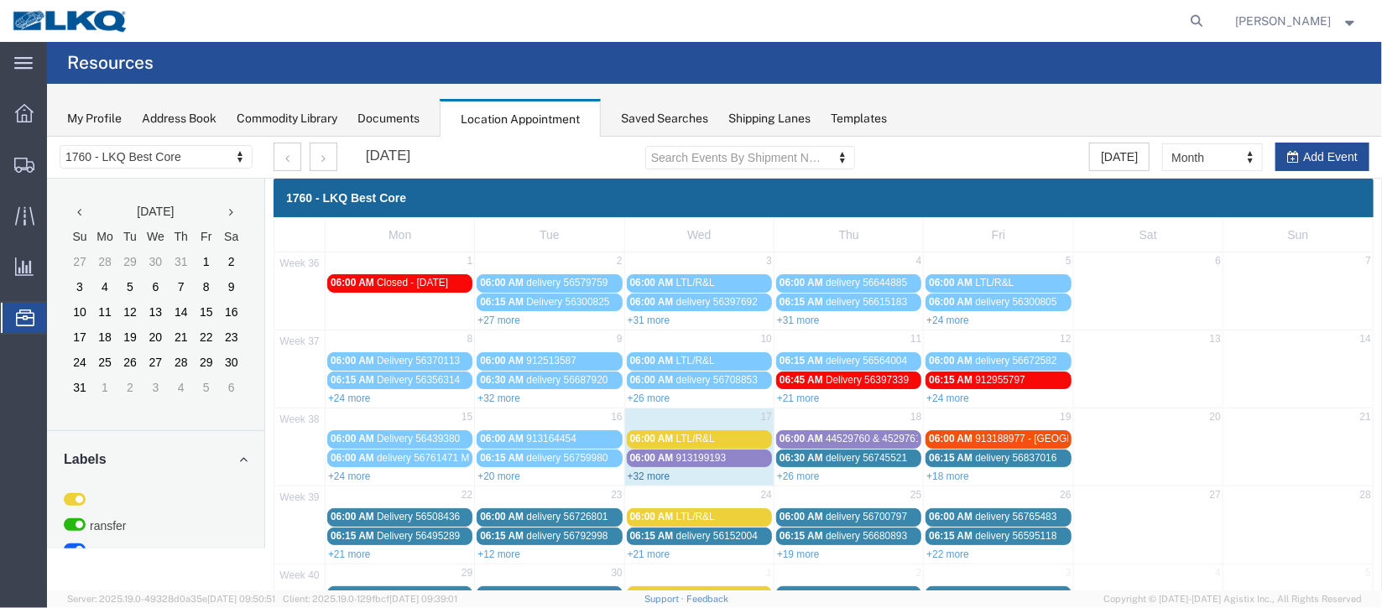
click at [640, 470] on link "+32 more" at bounding box center [648, 476] width 43 height 12
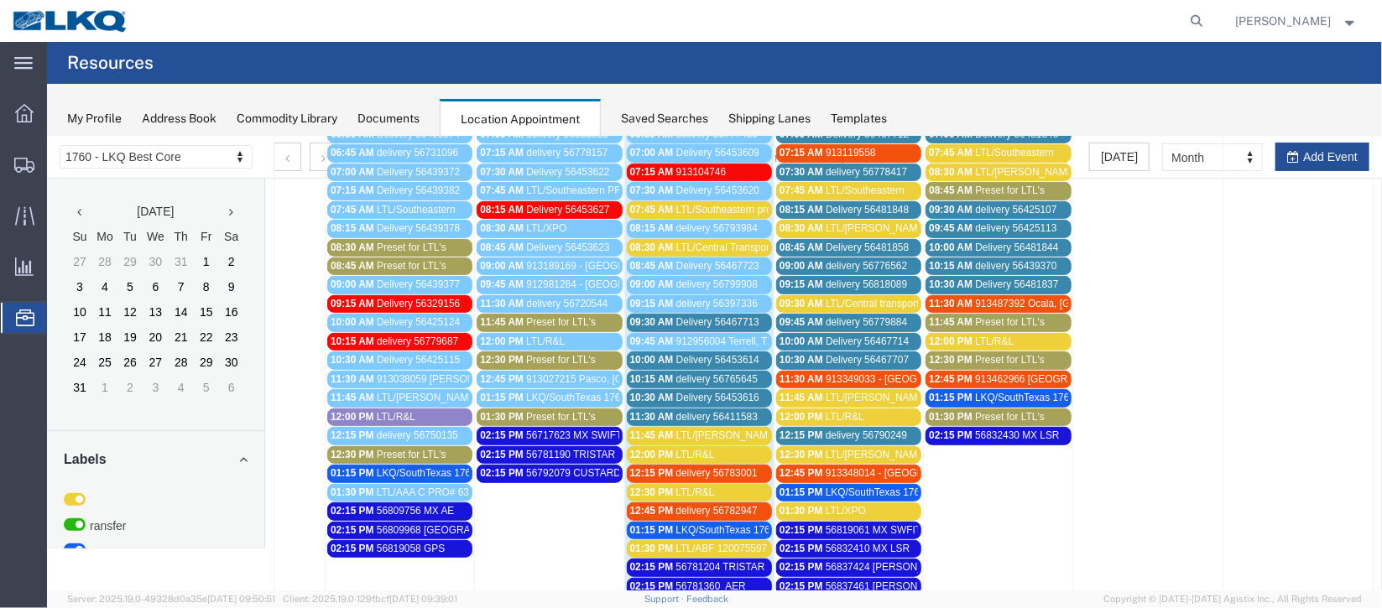
scroll to position [377, 0]
